Goal: Find specific page/section

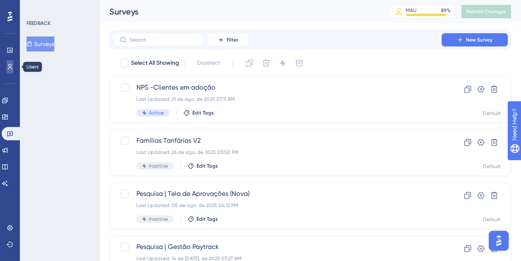
click at [7, 67] on link at bounding box center [10, 66] width 7 height 13
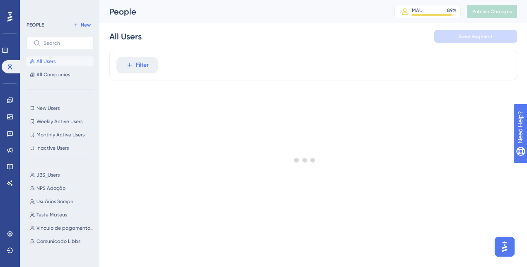
click at [144, 68] on div at bounding box center [305, 159] width 444 height 207
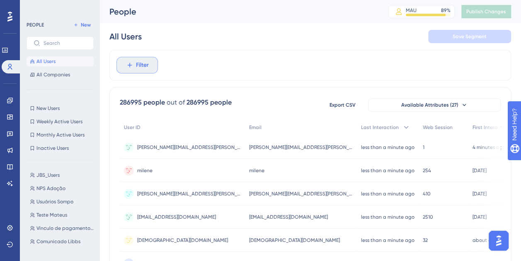
click at [139, 62] on span "Filter" at bounding box center [142, 65] width 13 height 10
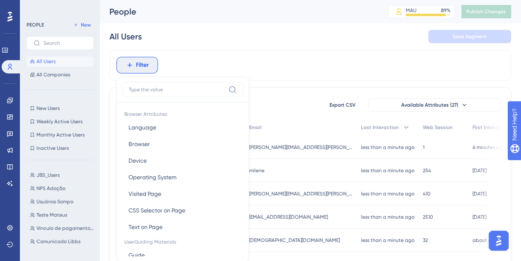
scroll to position [39, 0]
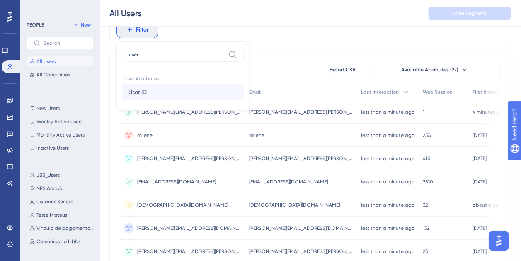
type input "user"
click at [170, 91] on button "User ID User ID" at bounding box center [183, 92] width 122 height 17
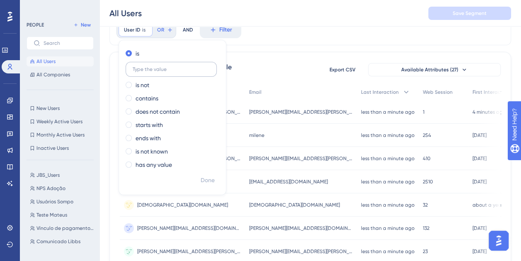
type input "[EMAIL_ADDRESS][DOMAIN_NAME]"
click at [206, 178] on span "Done" at bounding box center [208, 180] width 14 height 10
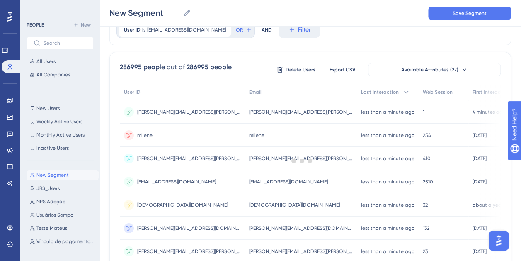
scroll to position [0, 0]
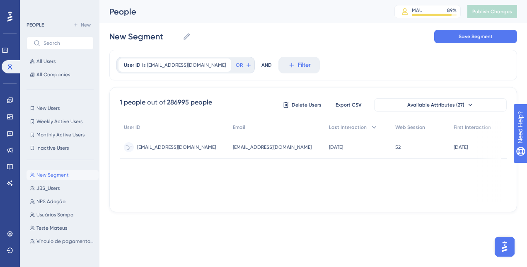
click at [203, 143] on div "[EMAIL_ADDRESS][DOMAIN_NAME] [EMAIL_ADDRESS][DOMAIN_NAME]" at bounding box center [174, 147] width 109 height 23
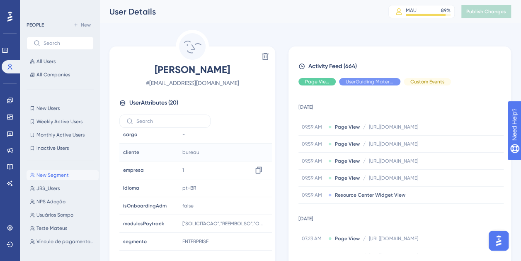
scroll to position [190, 0]
